Goal: Task Accomplishment & Management: Manage account settings

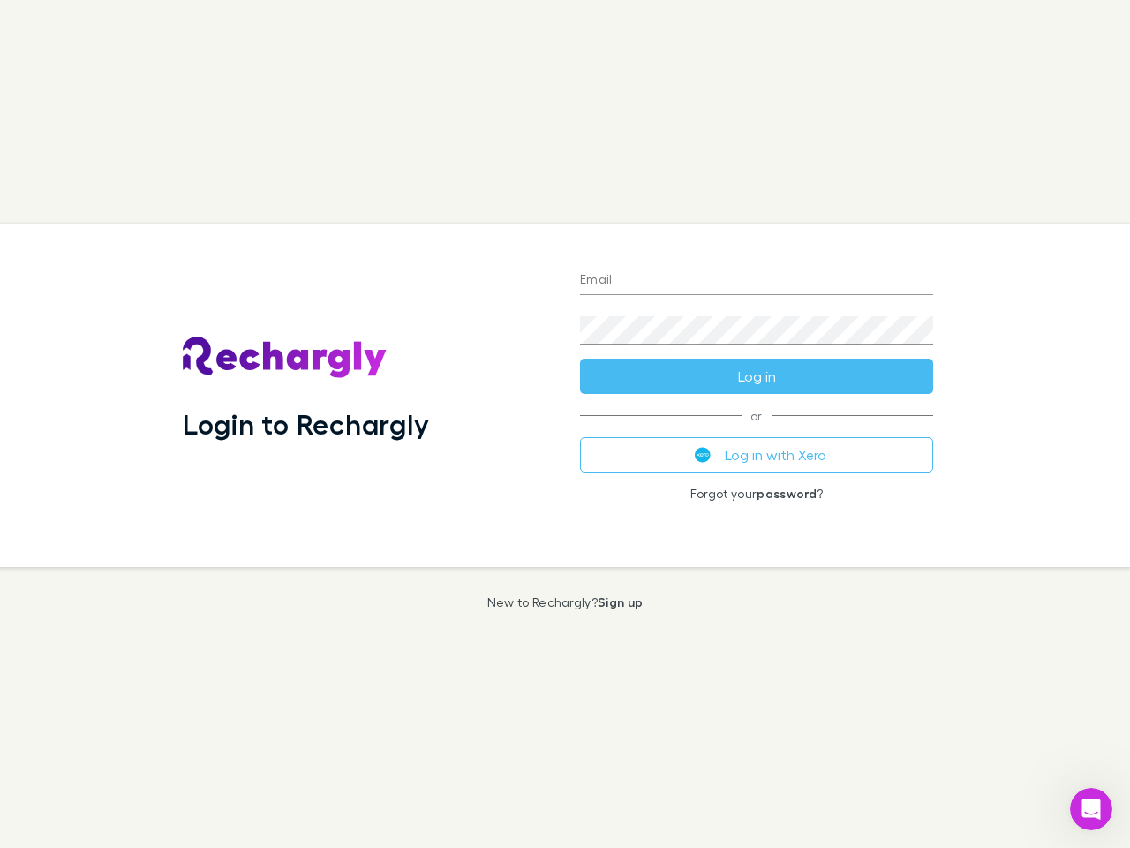
click at [565, 424] on div "Login to Rechargly" at bounding box center [367, 395] width 397 height 343
click at [757, 281] on input "Email" at bounding box center [756, 281] width 353 height 28
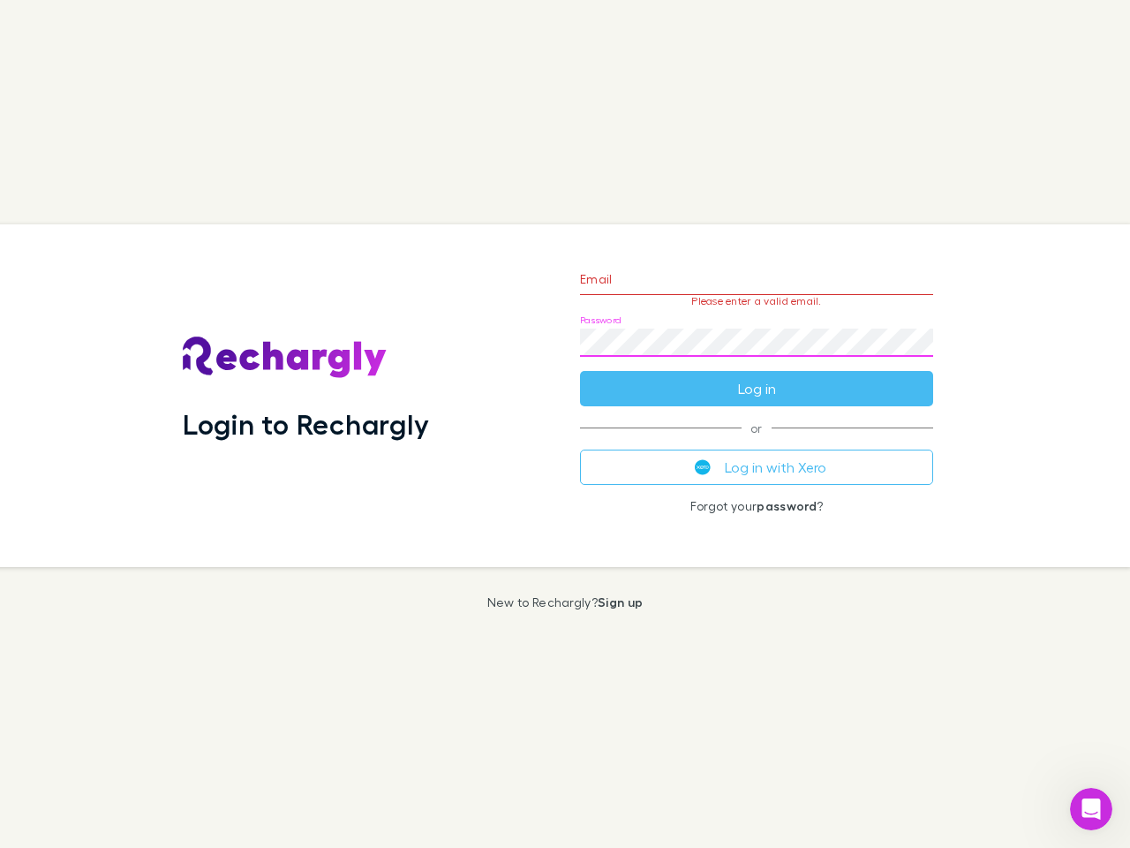
click at [757, 376] on form "Email Please enter a valid email. Password Log in" at bounding box center [756, 330] width 353 height 154
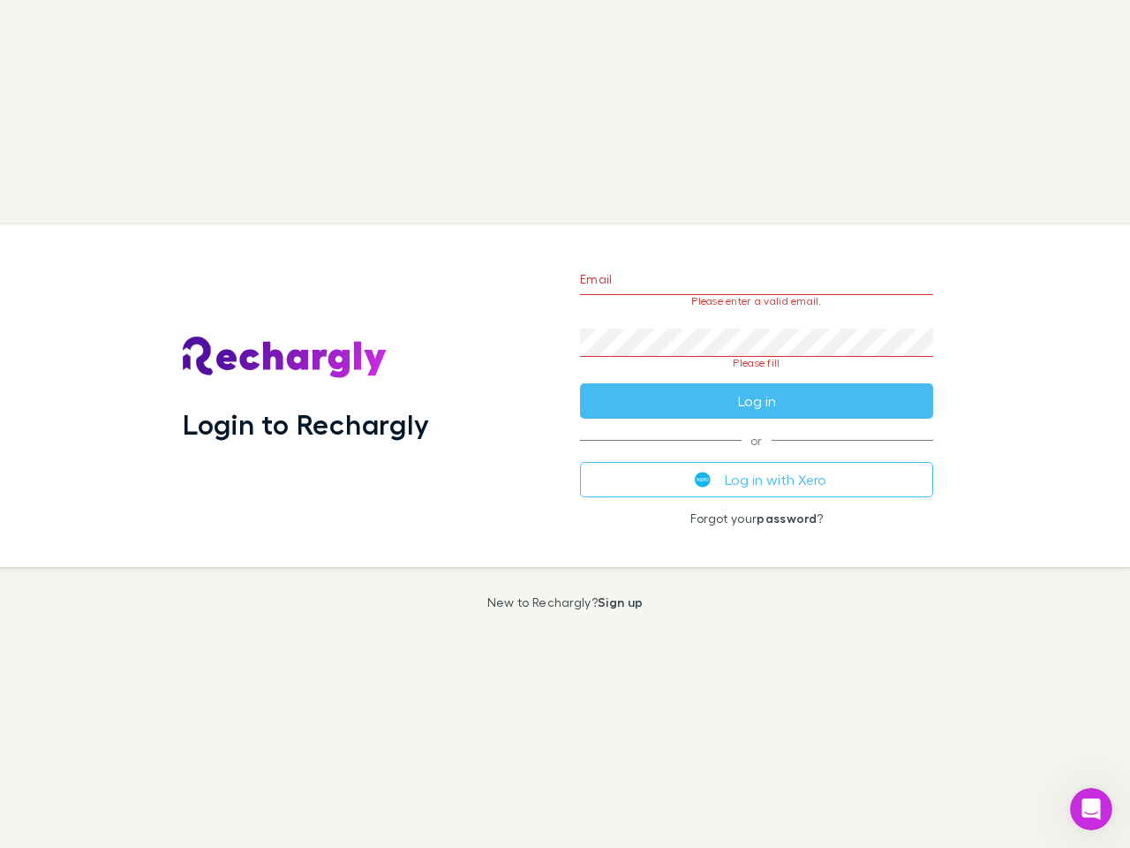
click at [757, 455] on div "Email Please enter a valid email. Password Please fill Log in or Log in with Xe…" at bounding box center [757, 395] width 382 height 343
click at [1092, 809] on icon "Open Intercom Messenger" at bounding box center [1091, 809] width 29 height 29
